Goal: Navigation & Orientation: Find specific page/section

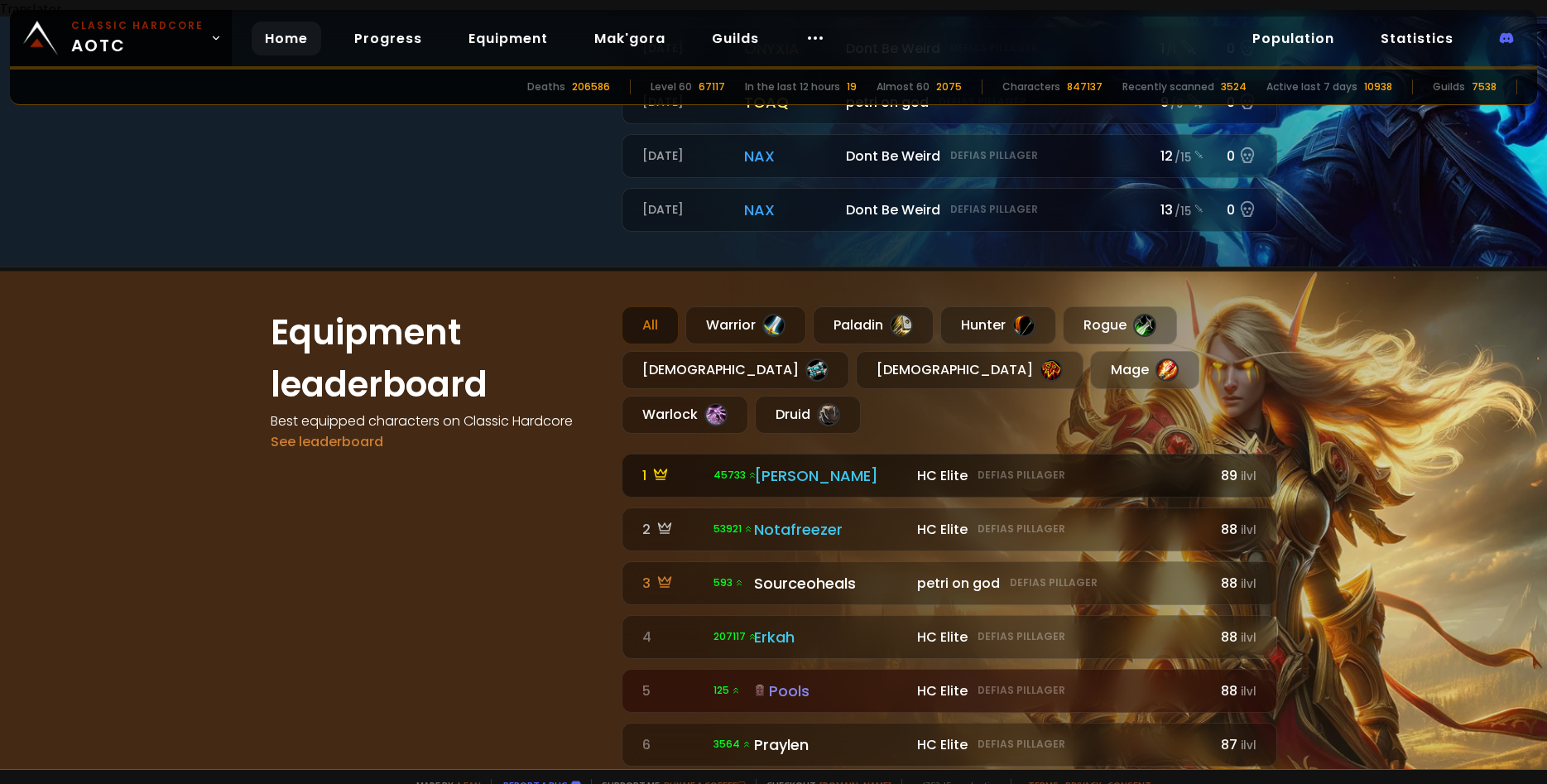
scroll to position [398, 0]
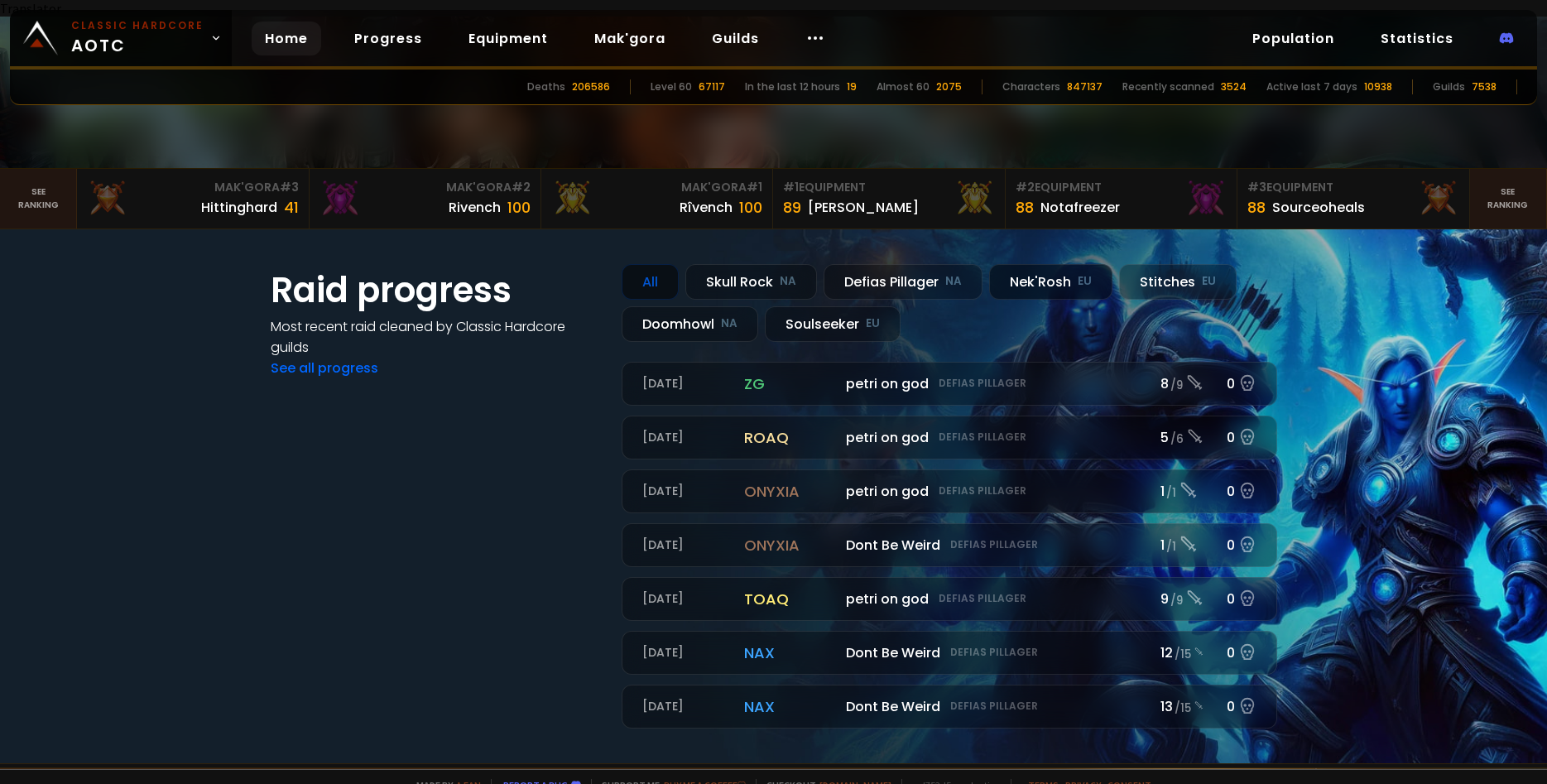
click at [1067, 267] on div "Nek'Rosh EU" at bounding box center [1050, 281] width 123 height 35
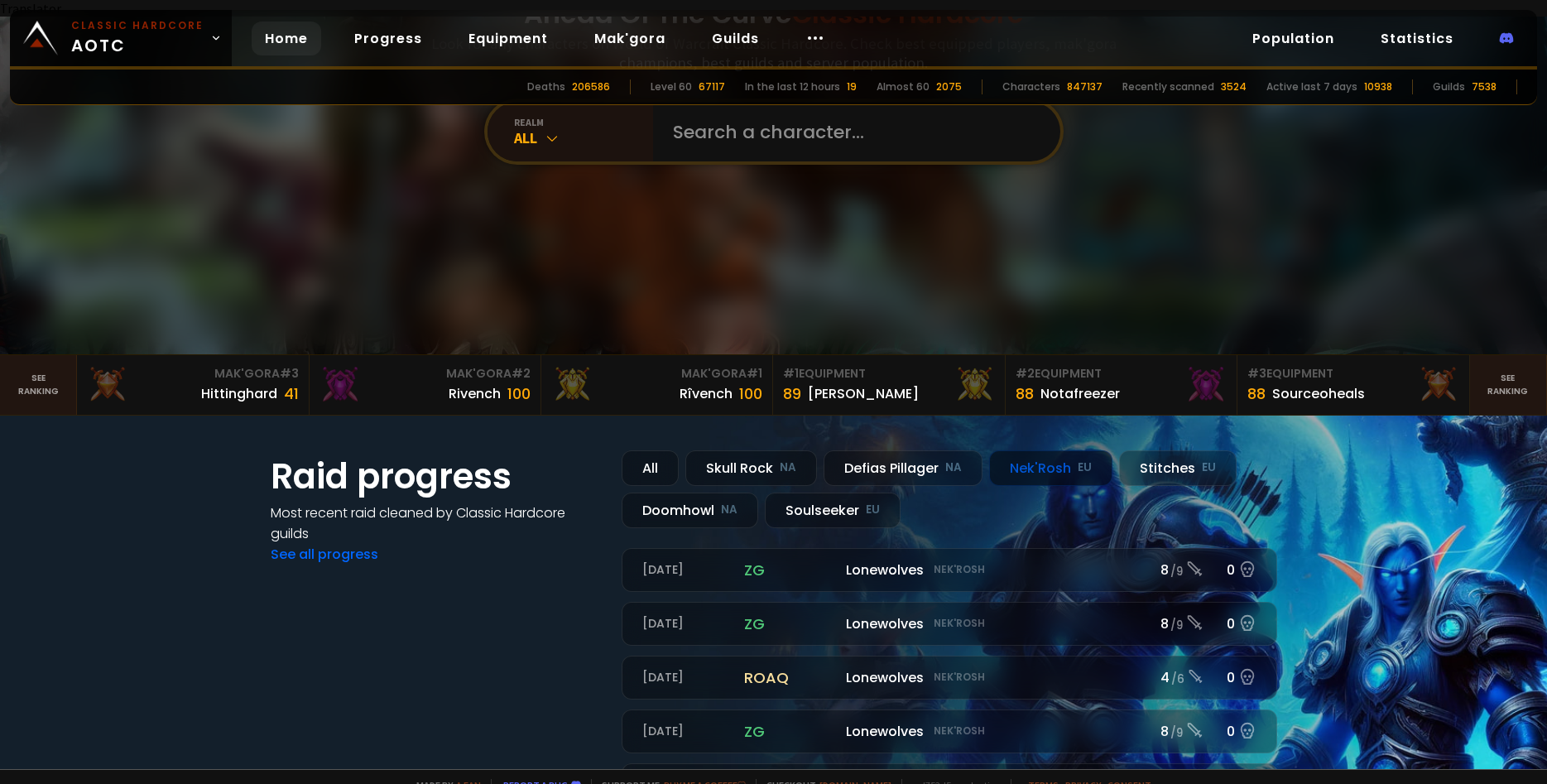
scroll to position [199, 0]
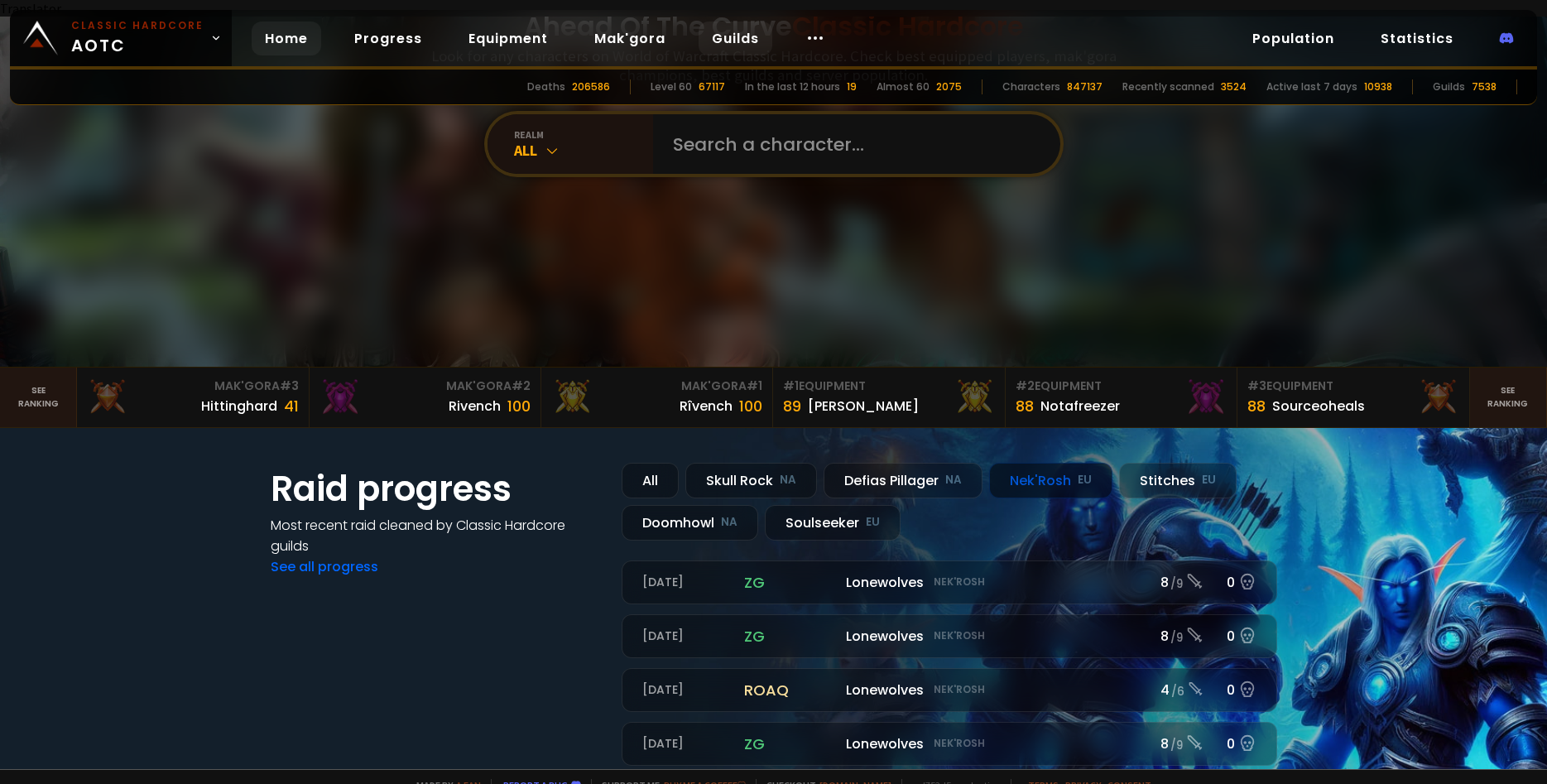
click at [717, 40] on link "Guilds" at bounding box center [736, 38] width 74 height 34
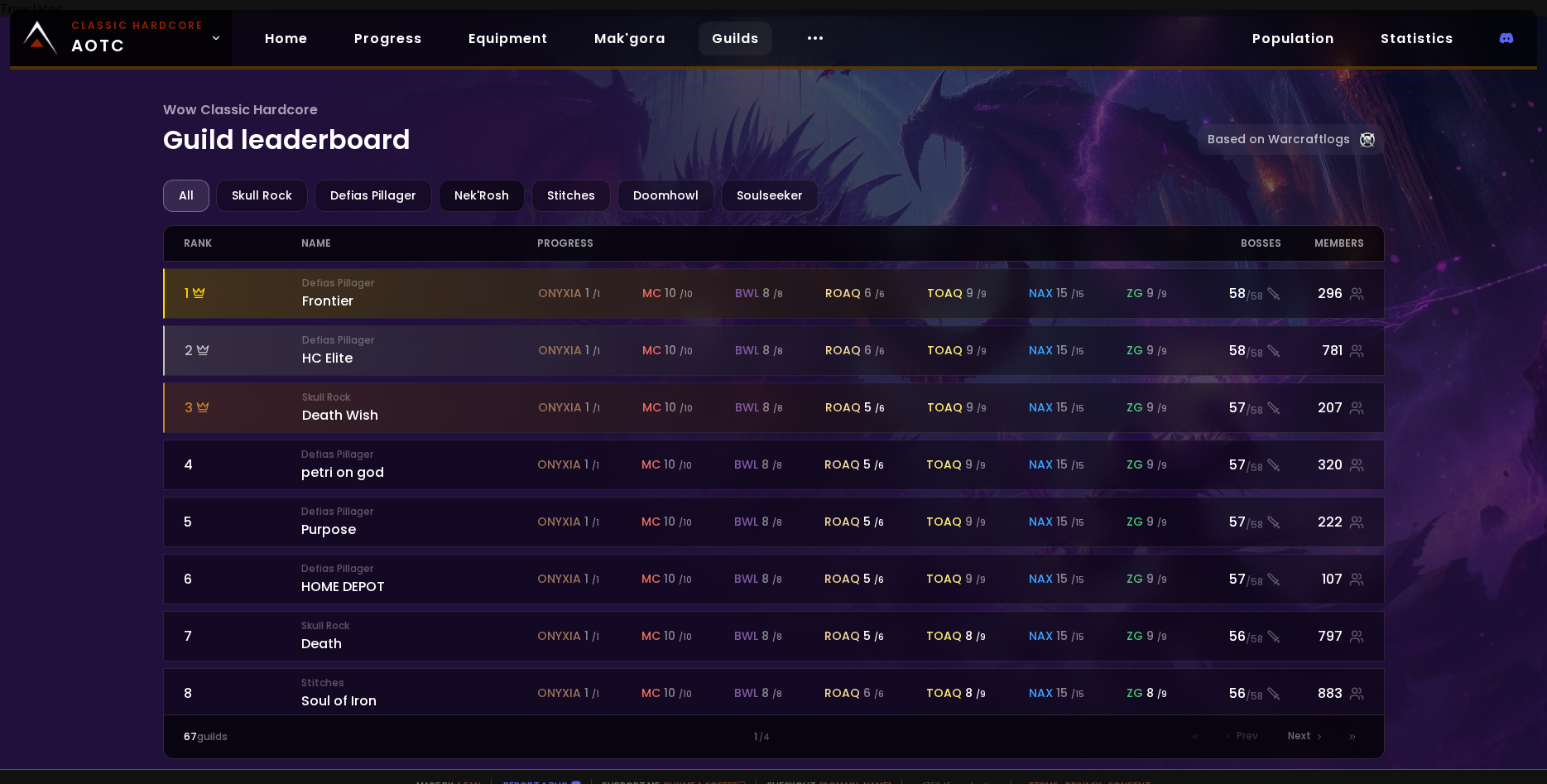
click at [466, 180] on div "Nek'Rosh" at bounding box center [482, 196] width 86 height 33
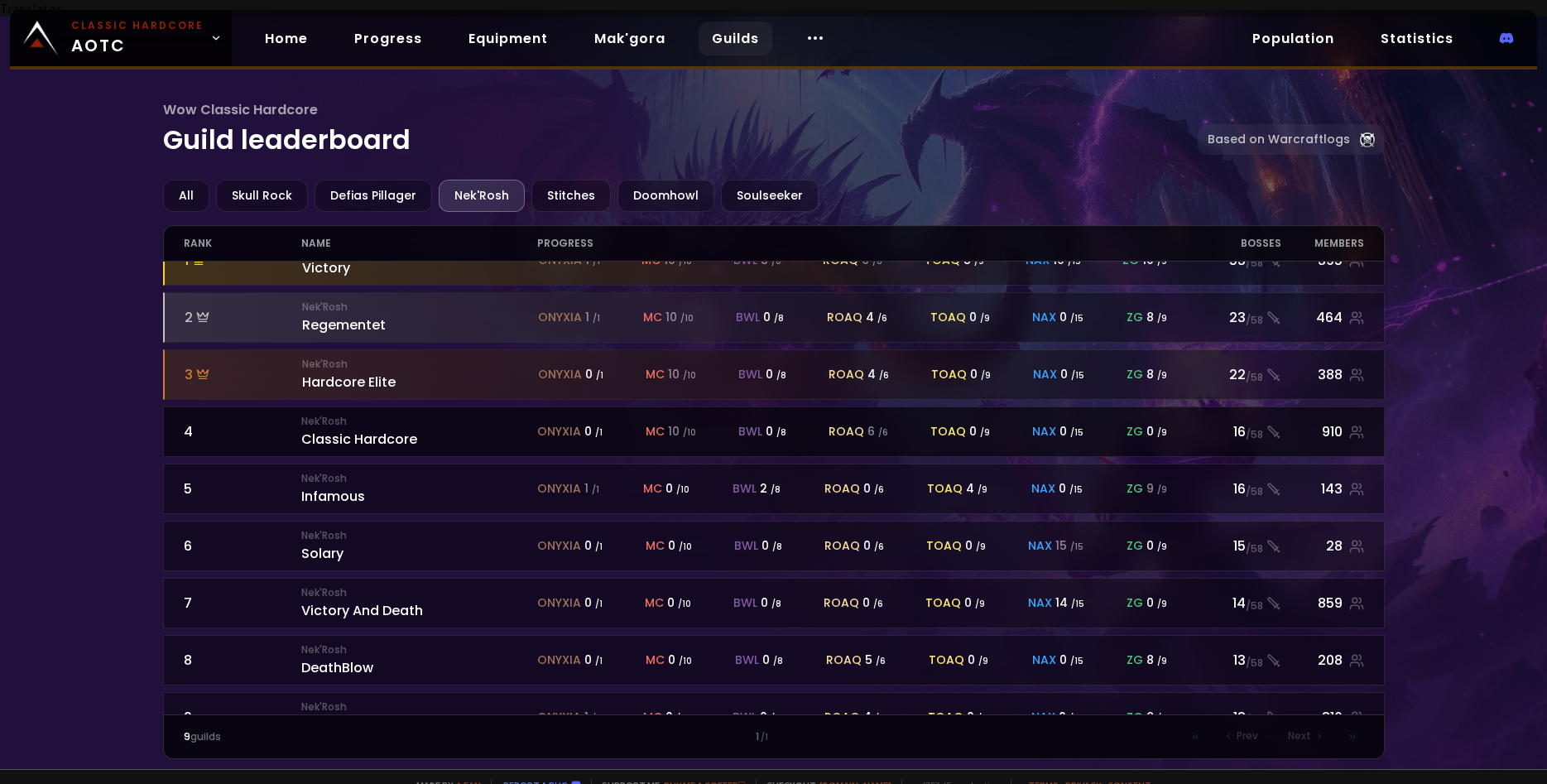
scroll to position [78, 0]
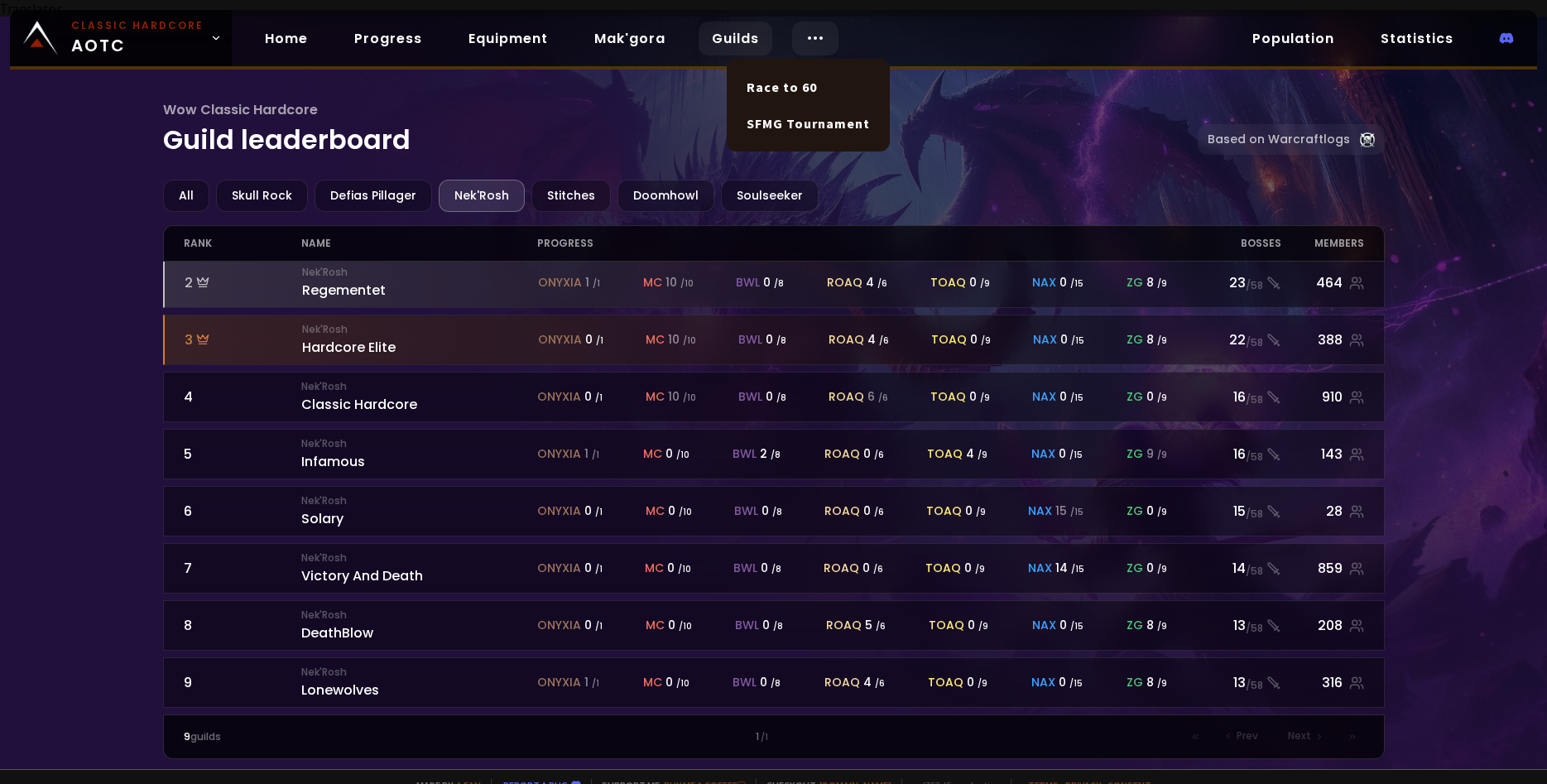
click at [806, 33] on icon at bounding box center [815, 38] width 20 height 20
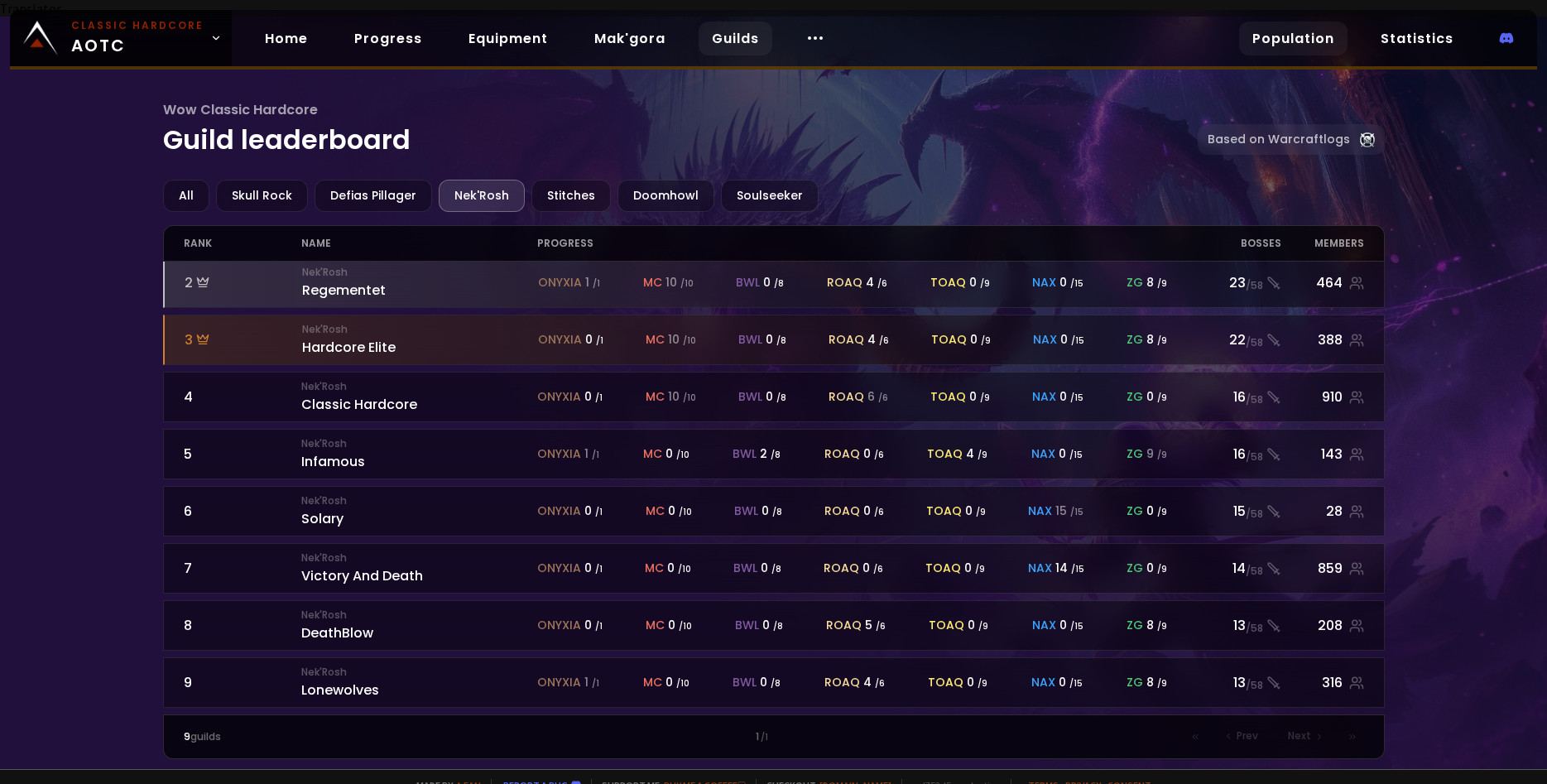
click at [1315, 35] on link "Population" at bounding box center [1294, 38] width 108 height 34
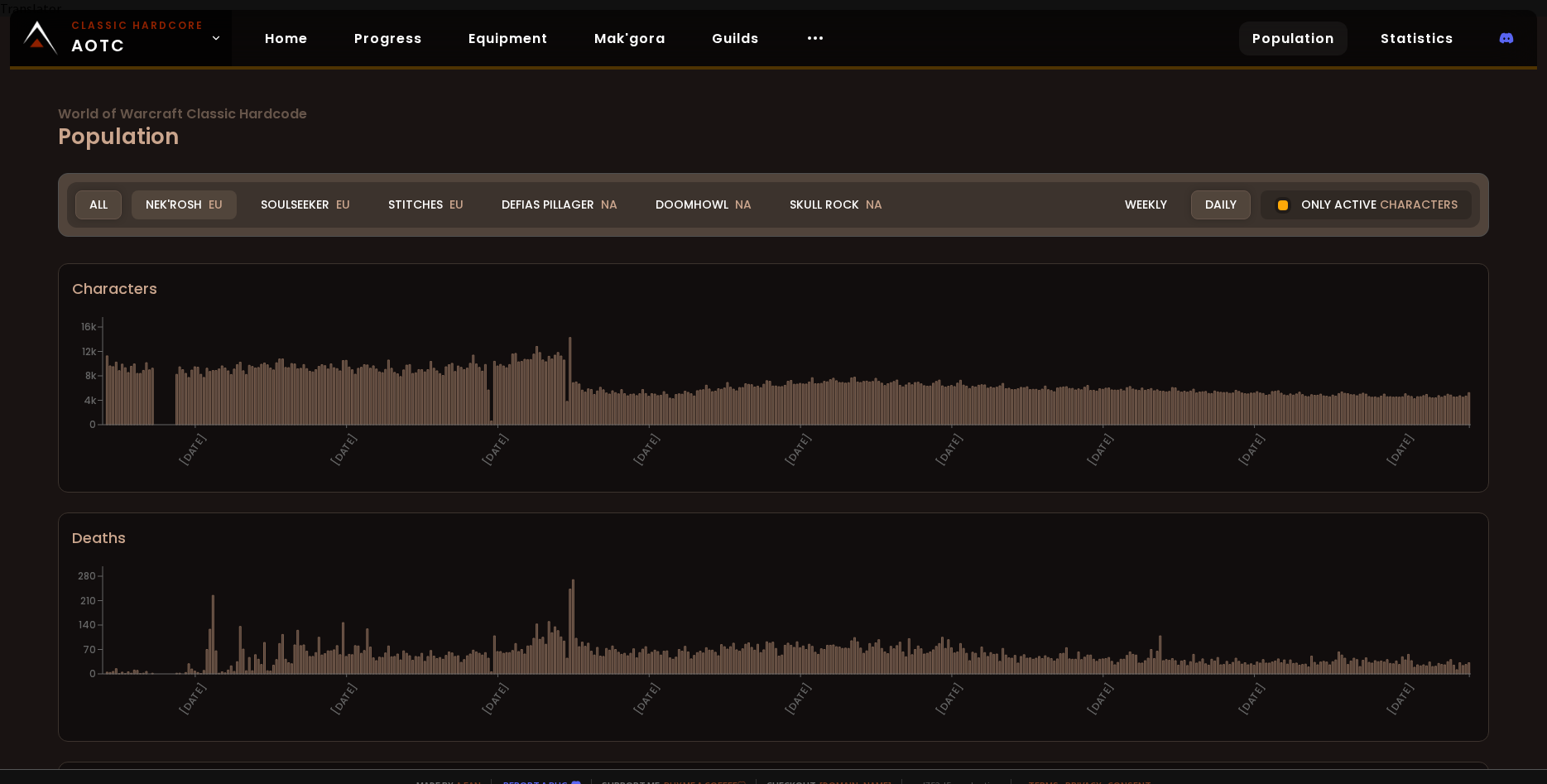
click at [162, 190] on div "Nek'Rosh EU" at bounding box center [184, 205] width 105 height 29
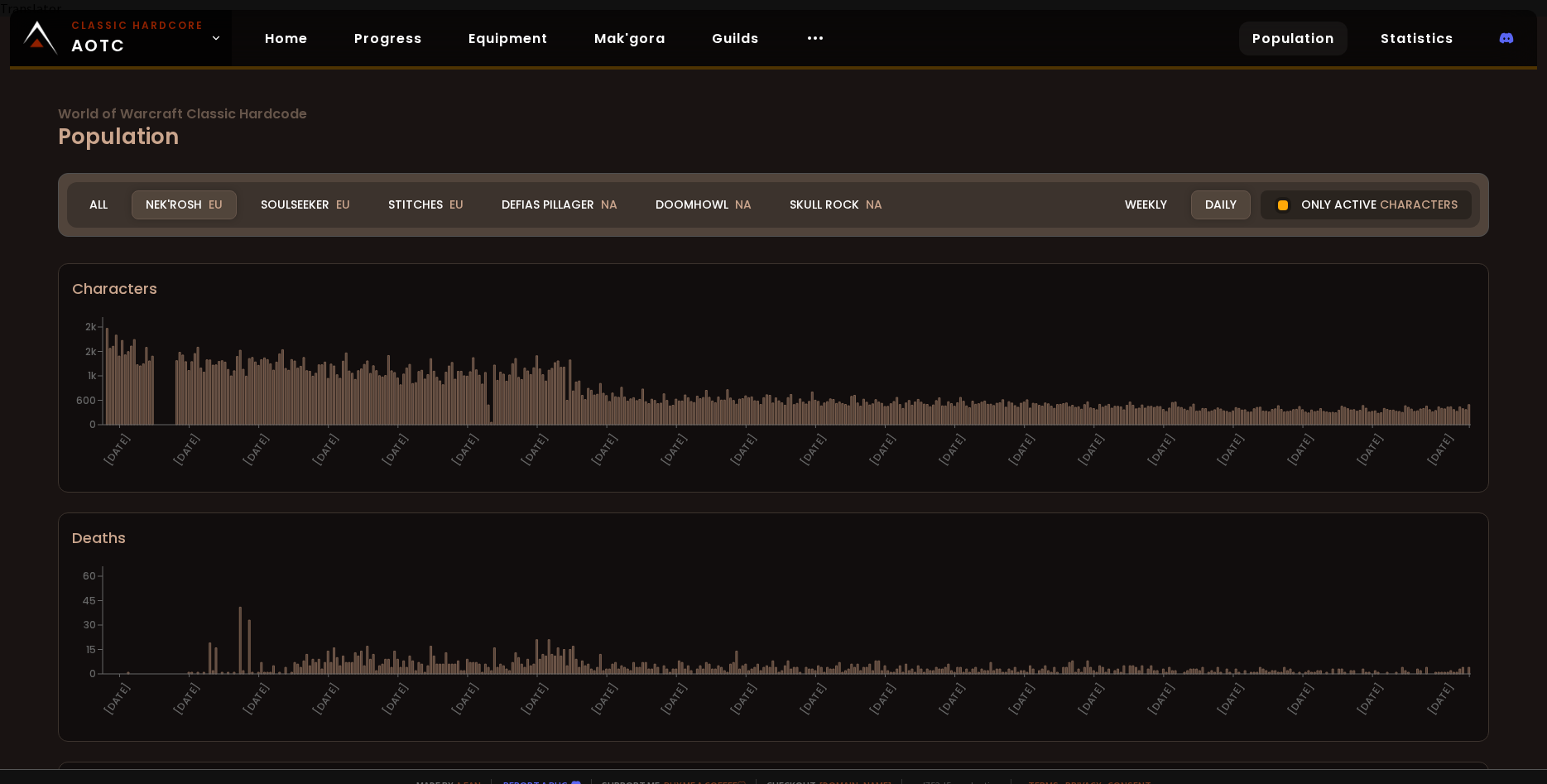
drag, startPoint x: 1350, startPoint y: 188, endPoint x: 1339, endPoint y: 185, distance: 11.4
click at [1350, 190] on div "Only active characters" at bounding box center [1366, 205] width 211 height 29
click at [1339, 190] on div "Only active characters" at bounding box center [1366, 205] width 211 height 29
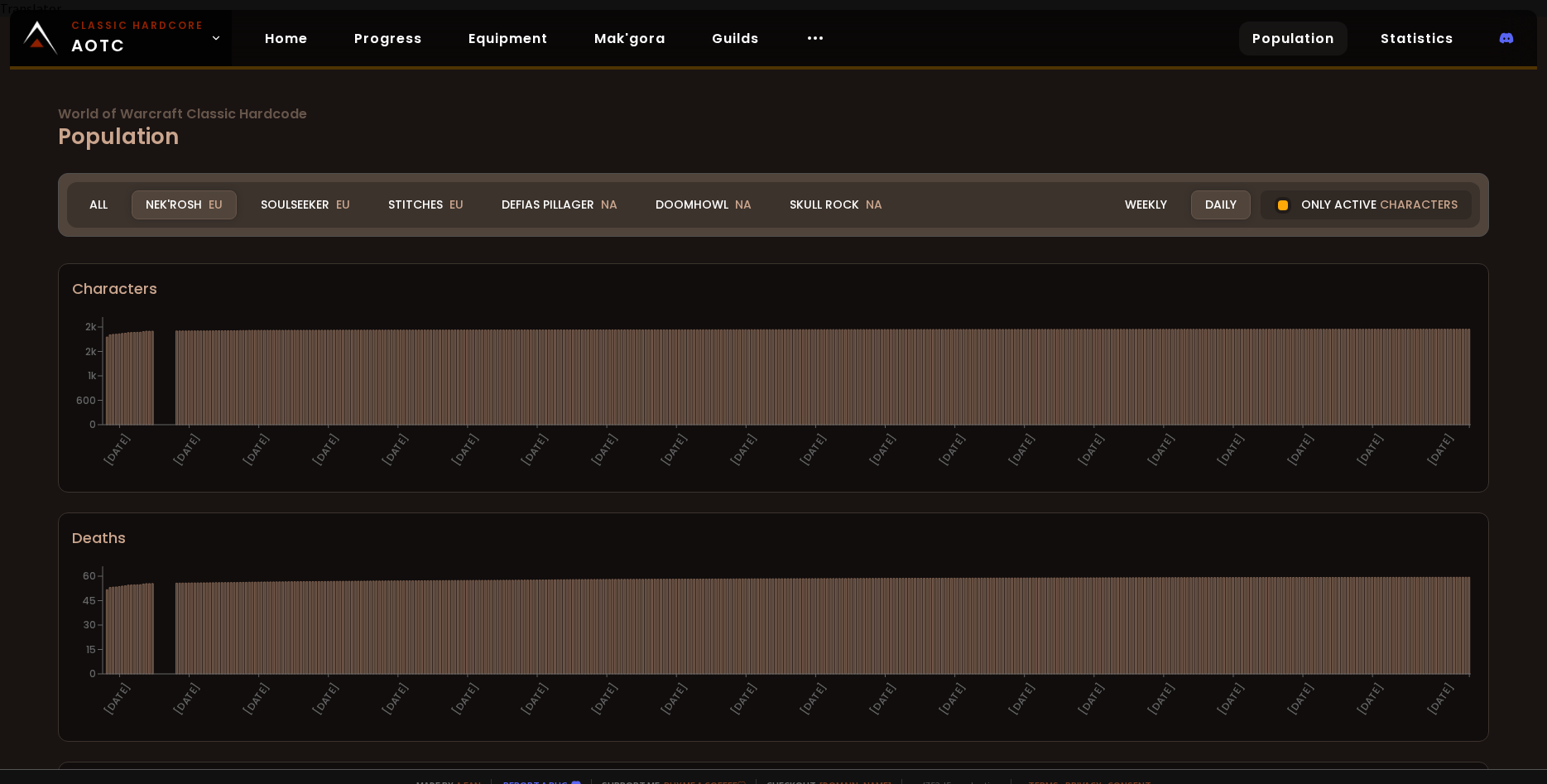
click at [1304, 190] on div "Only active characters" at bounding box center [1366, 205] width 211 height 29
click at [1287, 197] on div at bounding box center [1283, 205] width 16 height 16
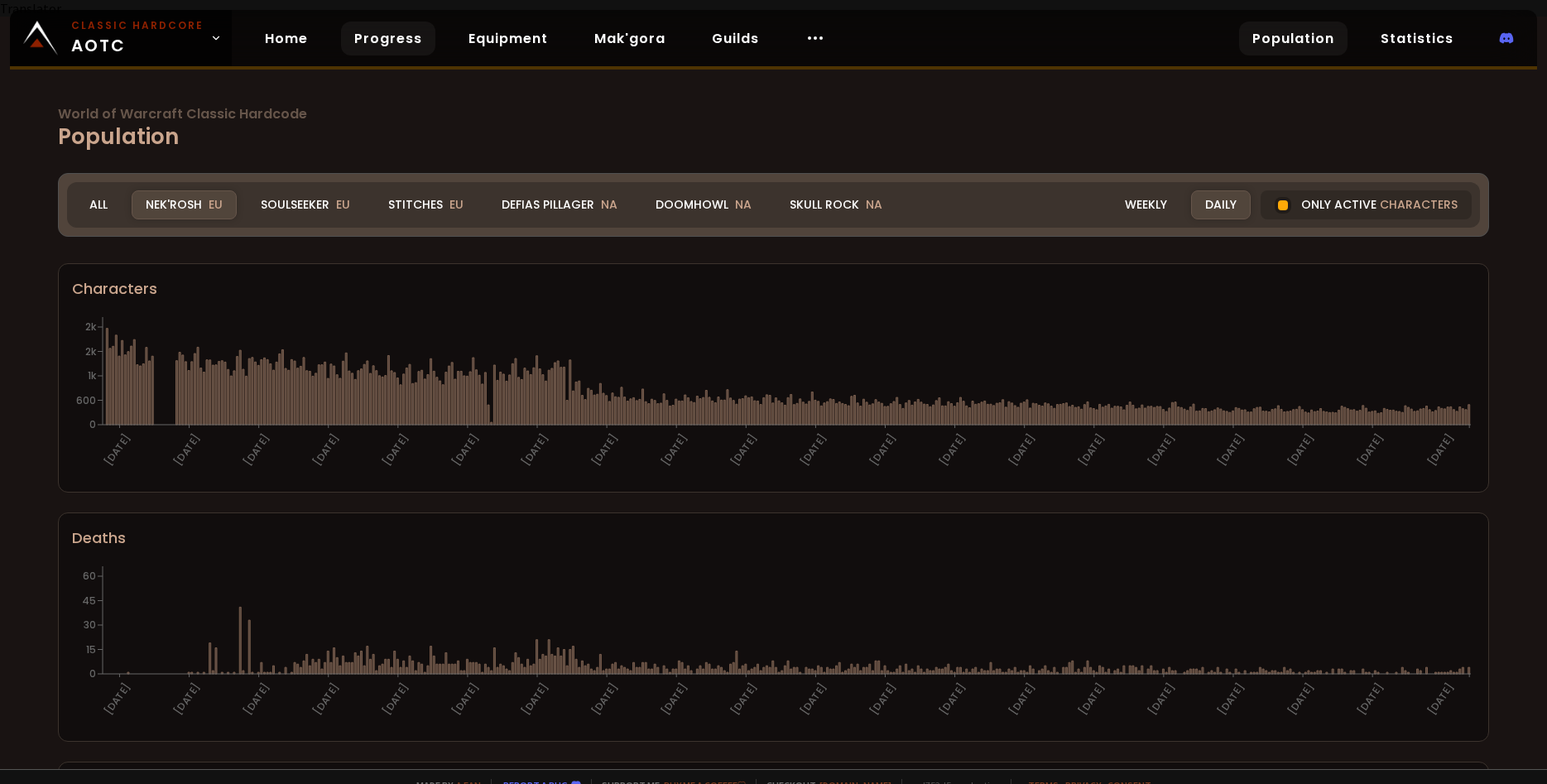
click at [380, 31] on link "Progress" at bounding box center [388, 38] width 95 height 34
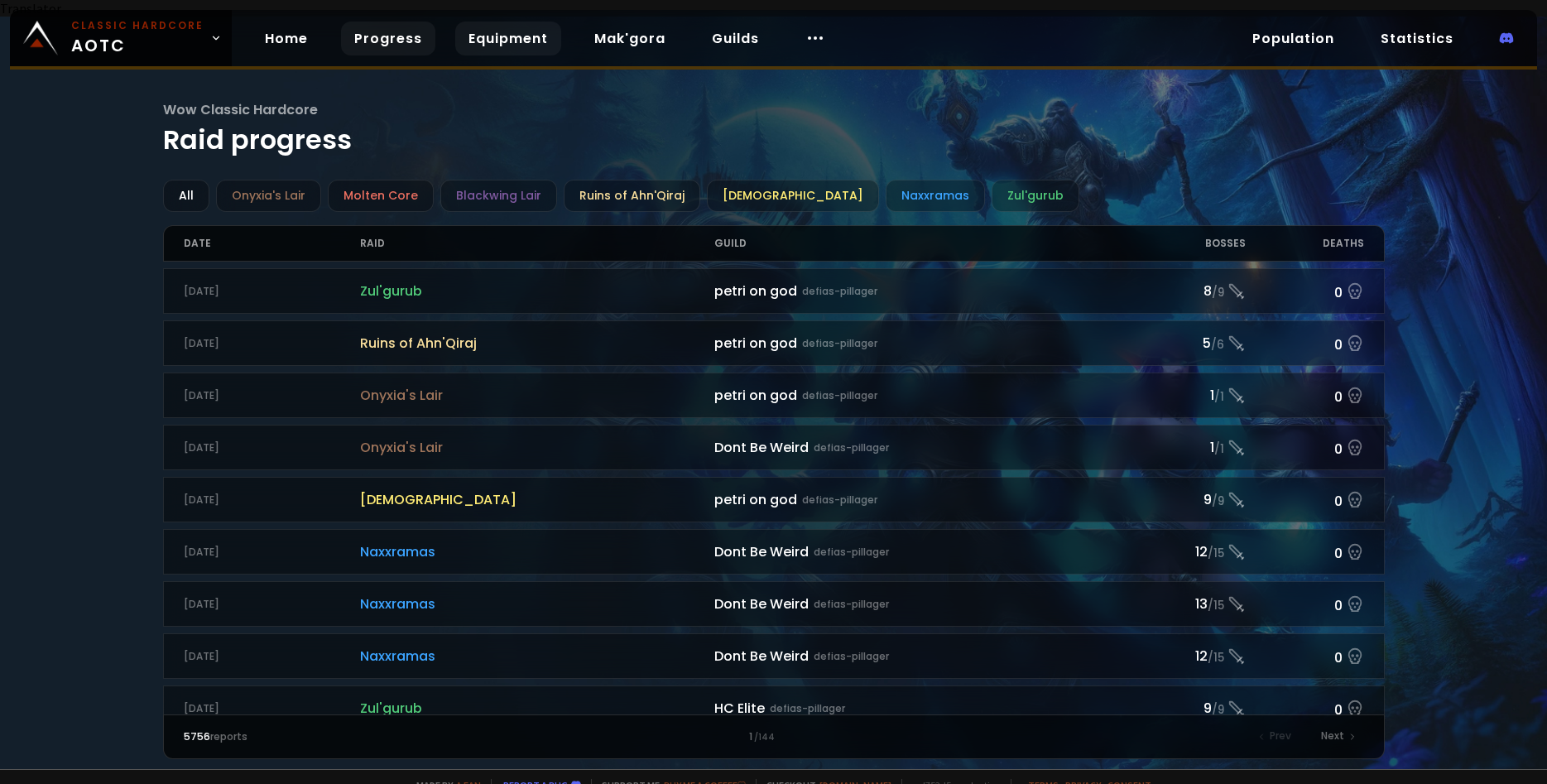
click at [515, 51] on link "Equipment" at bounding box center [508, 38] width 106 height 34
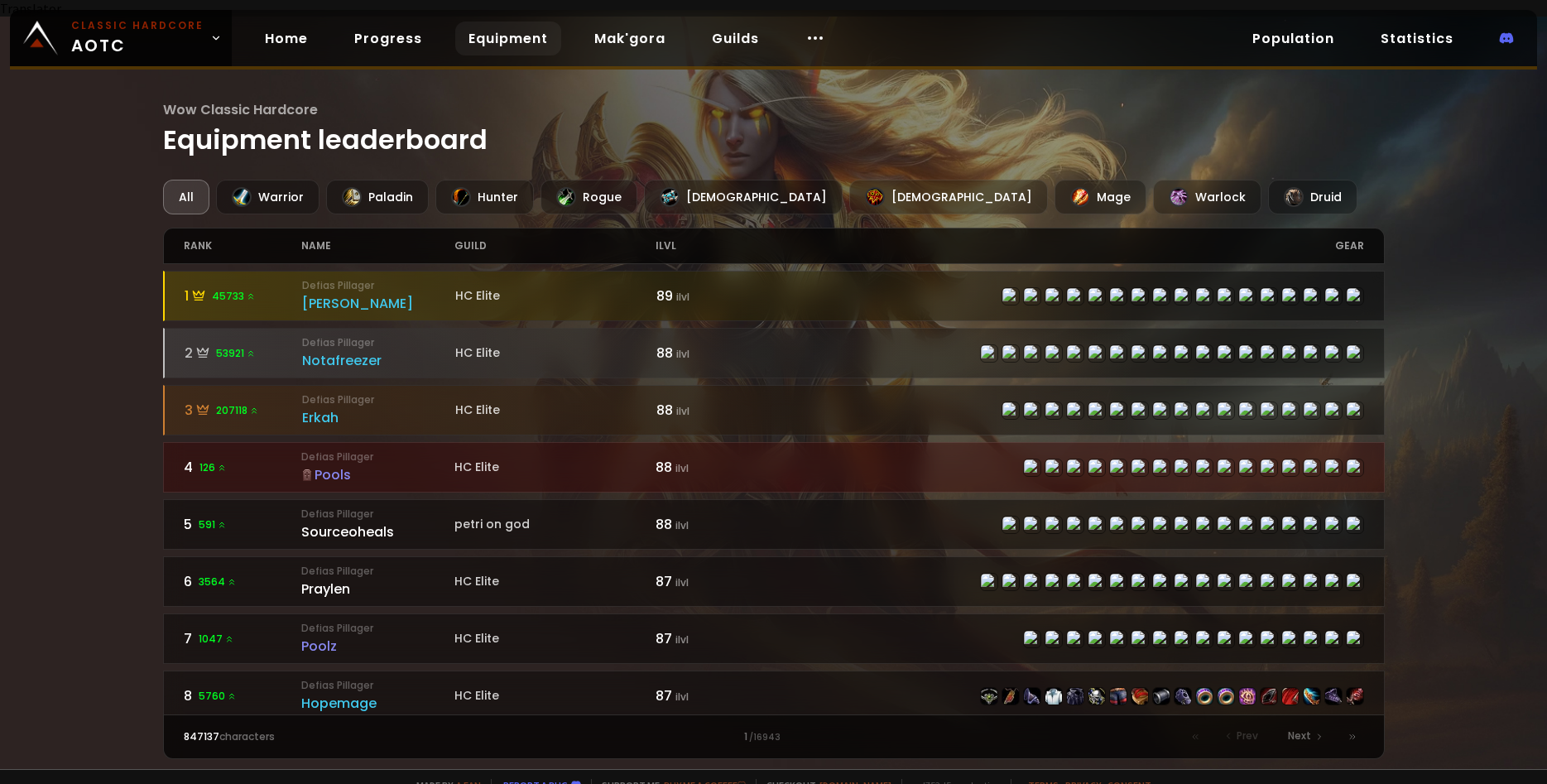
click at [1113, 162] on main "Wow Classic Hardcore Equipment leaderboard All Warrior Paladin Hunter Rogue Pri…" at bounding box center [773, 429] width 1222 height 659
click at [1268, 185] on div "Druid" at bounding box center [1313, 197] width 90 height 34
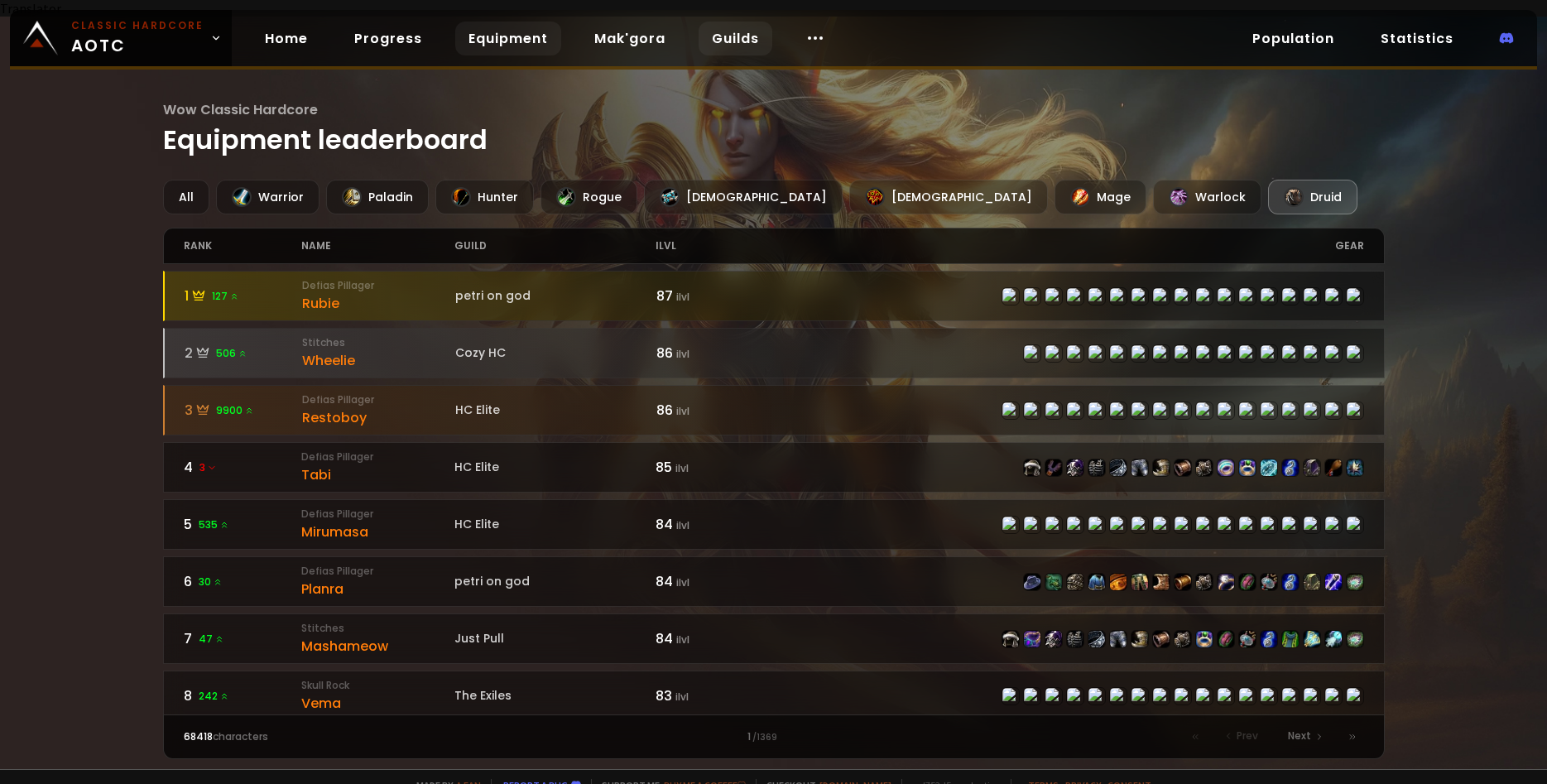
click at [746, 40] on link "Guilds" at bounding box center [736, 38] width 74 height 34
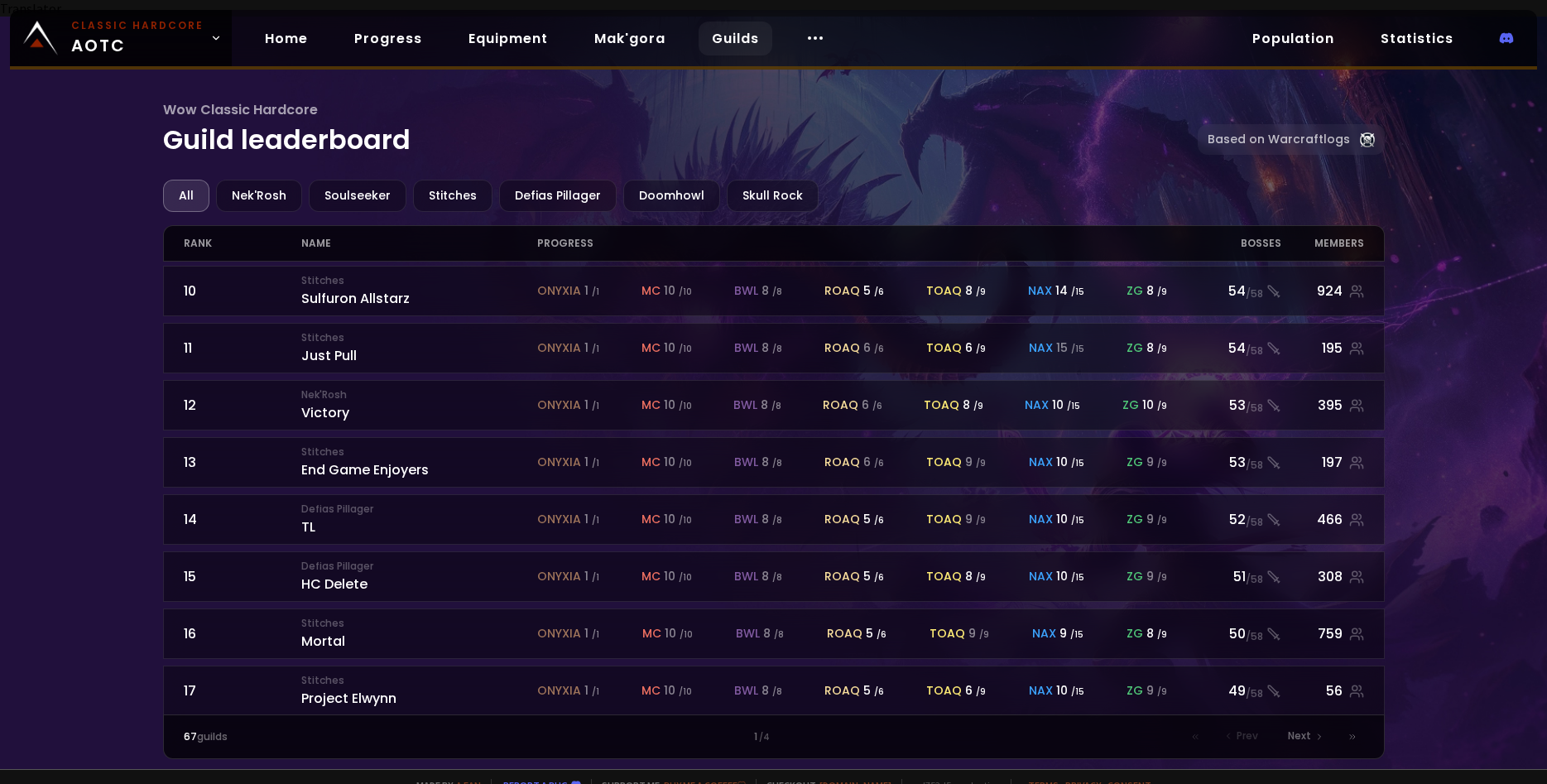
scroll to position [487, 0]
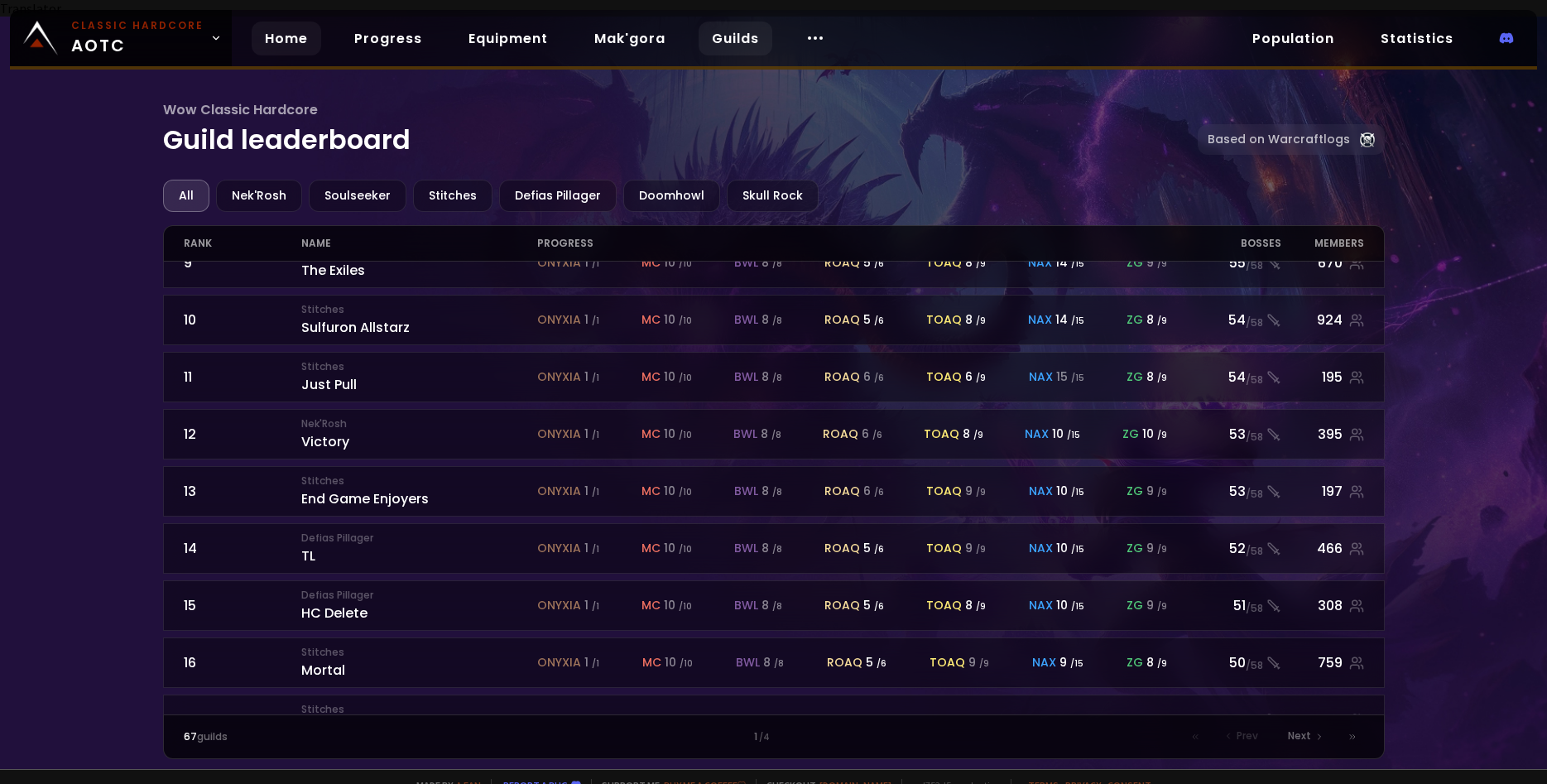
click at [287, 41] on link "Home" at bounding box center [286, 38] width 70 height 34
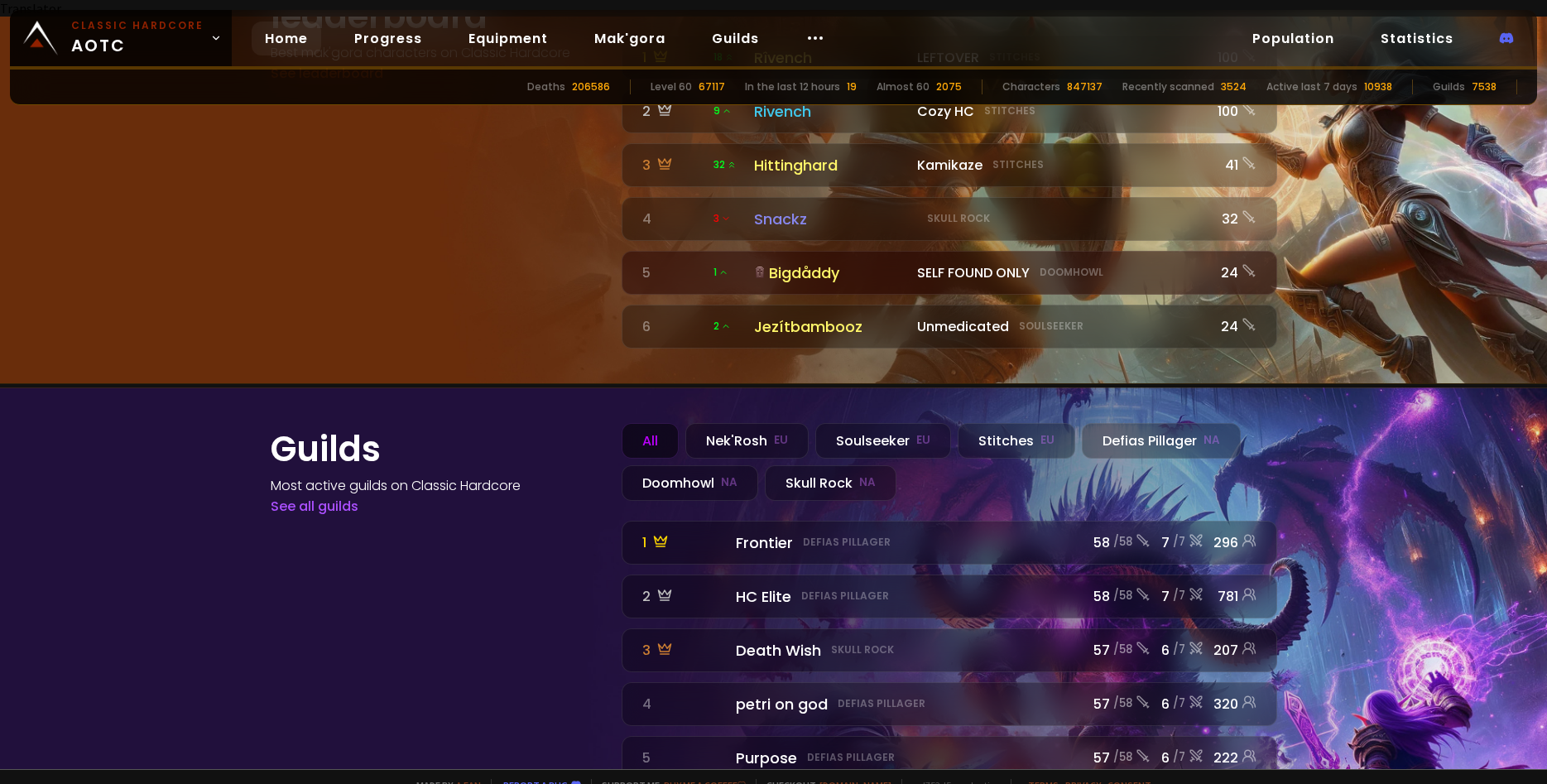
scroll to position [1826, 0]
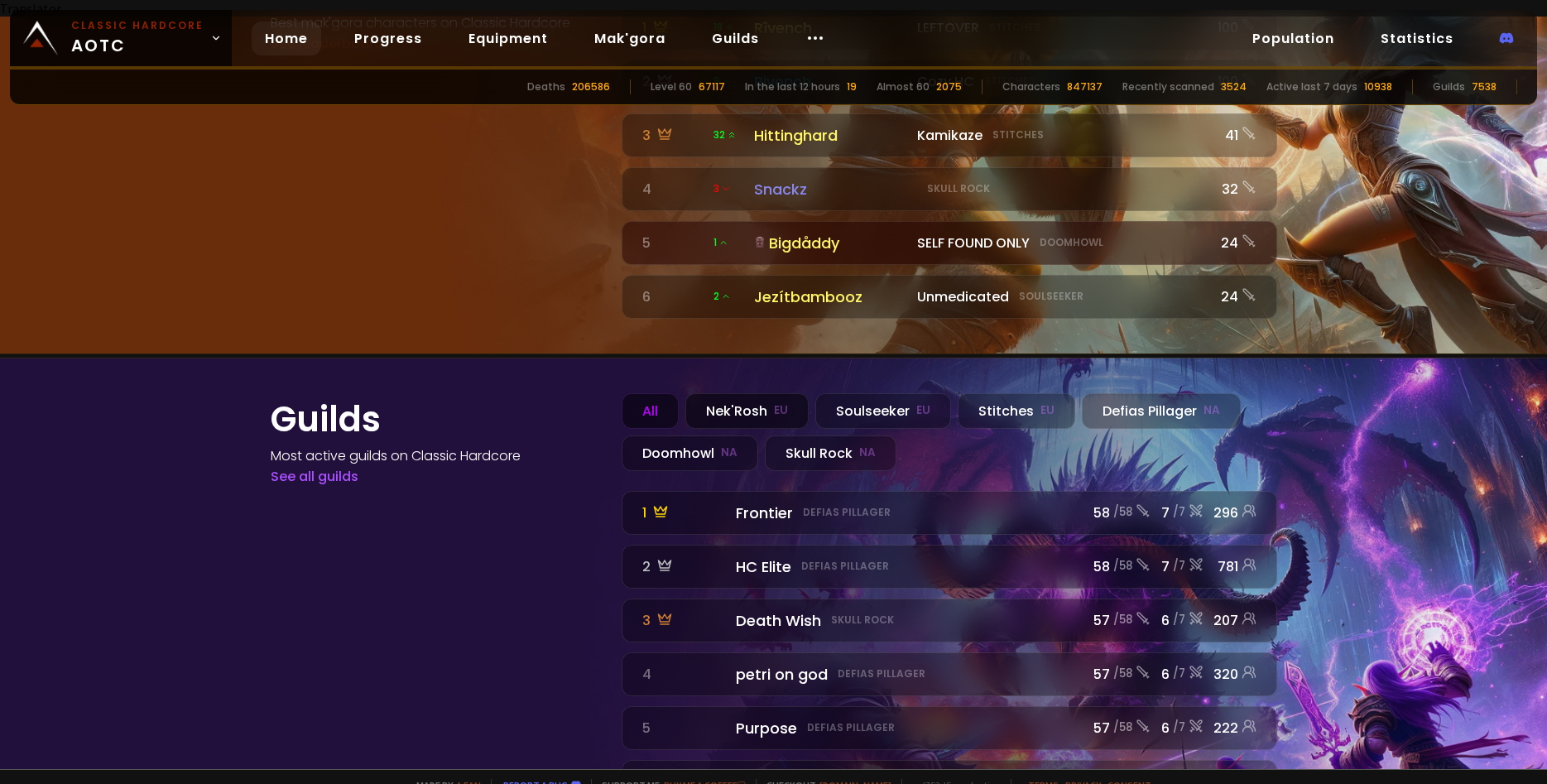
click at [733, 393] on div "Nek'Rosh EU" at bounding box center [746, 411] width 123 height 35
click at [495, 629] on div "Guilds Most active guilds on Classic Hardcore See all guilds" at bounding box center [436, 585] width 331 height 384
click at [302, 466] on link "See all guilds" at bounding box center [314, 476] width 88 height 19
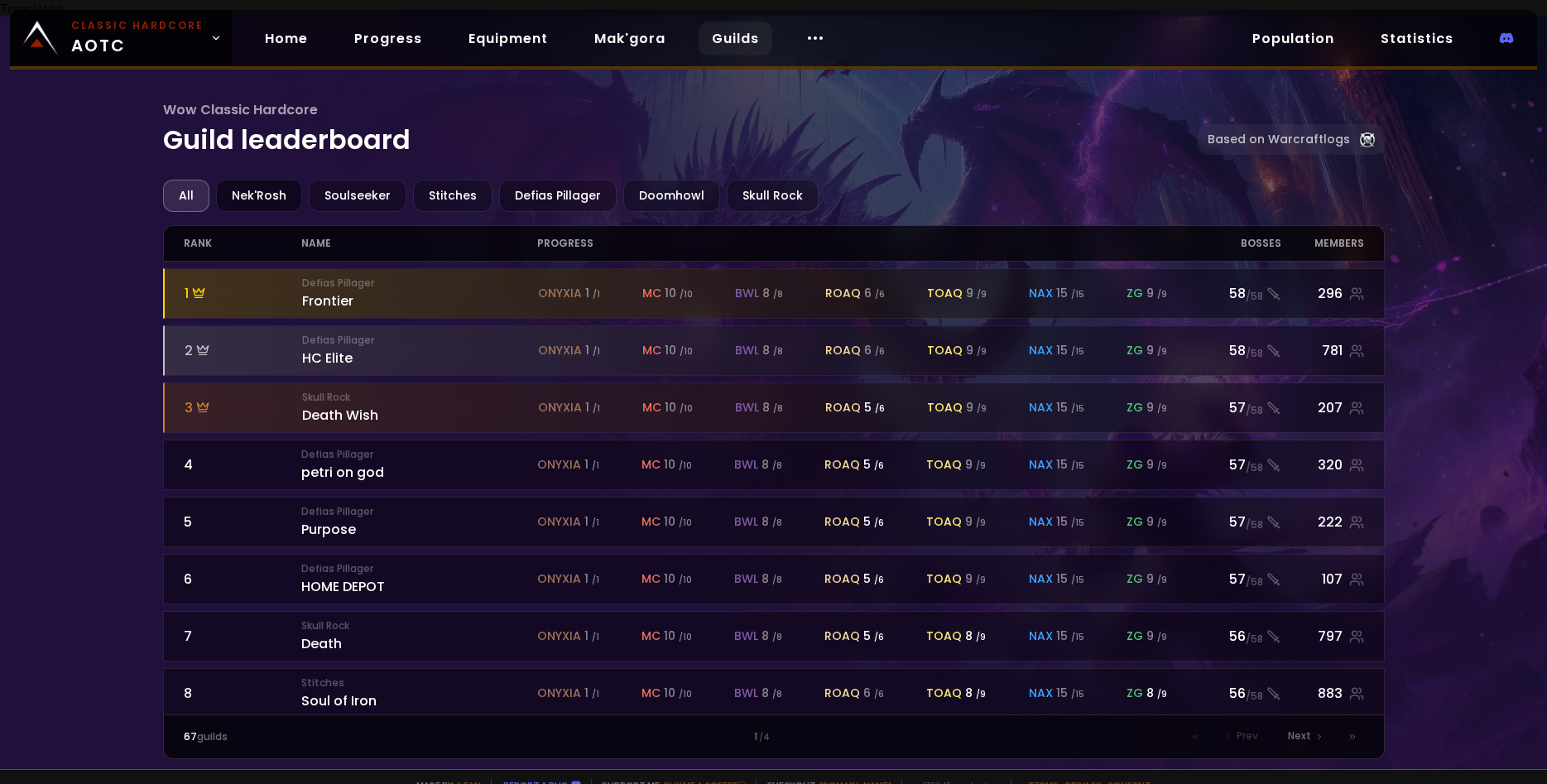
click at [271, 180] on div "Nek'Rosh" at bounding box center [259, 196] width 86 height 33
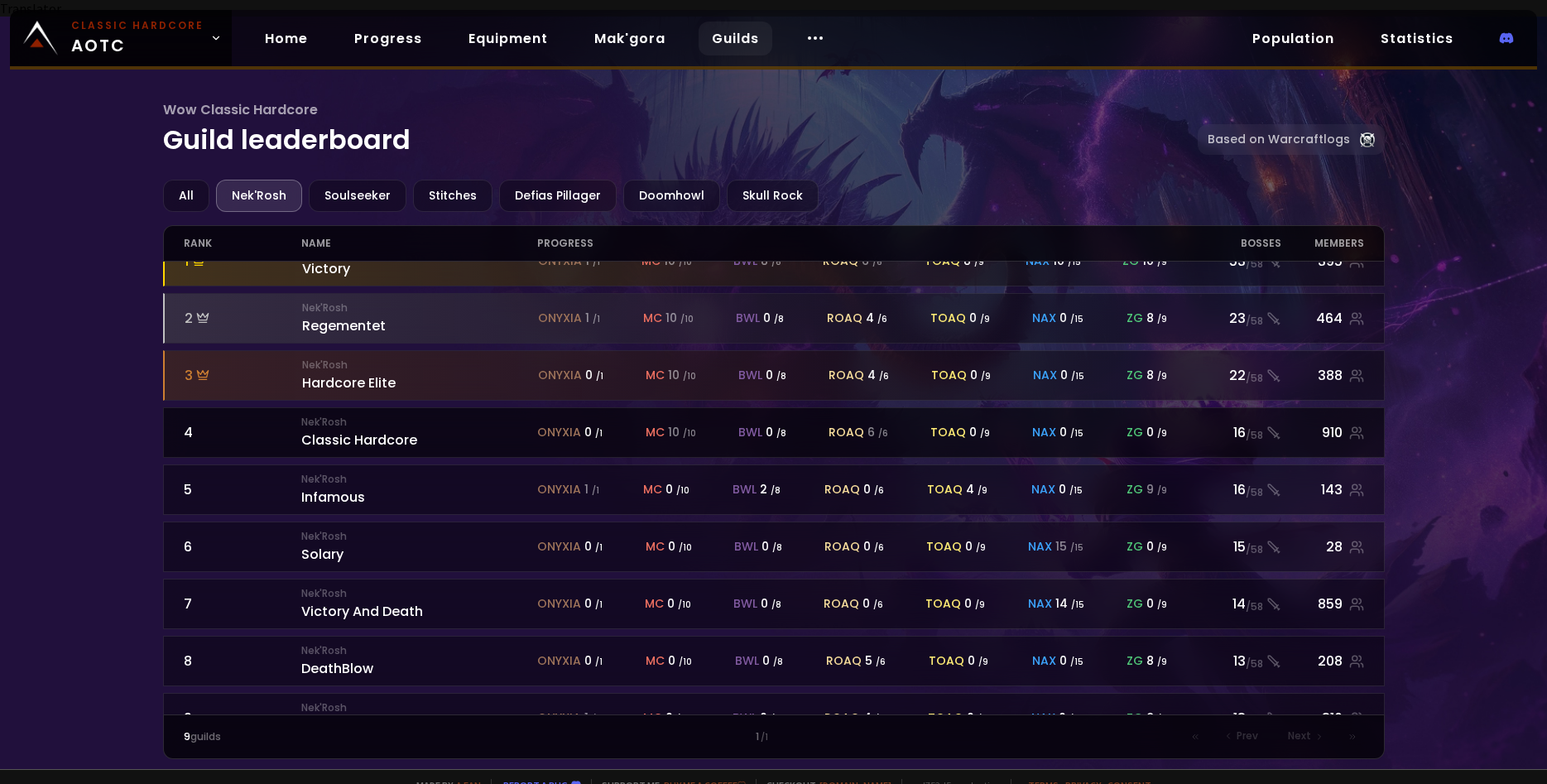
scroll to position [78, 0]
